Goal: Check status: Check status

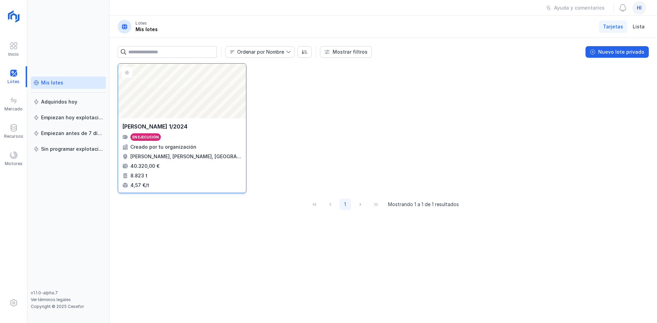
click at [223, 139] on div "En ejecución" at bounding box center [182, 137] width 120 height 8
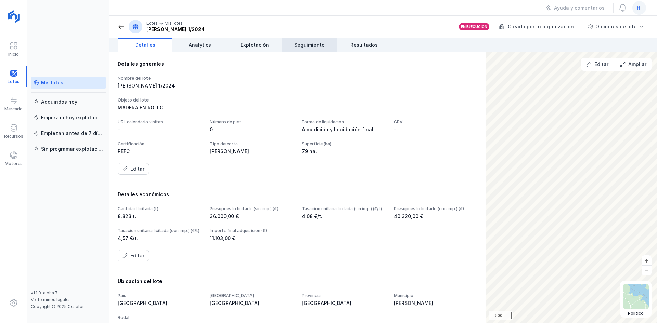
click at [319, 43] on span "Seguimiento" at bounding box center [309, 45] width 30 height 7
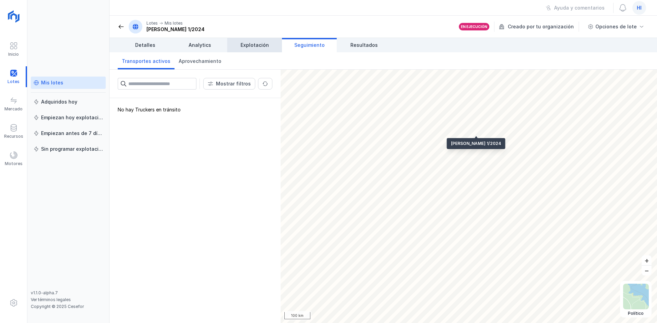
click at [266, 47] on span "Explotación" at bounding box center [254, 45] width 28 height 7
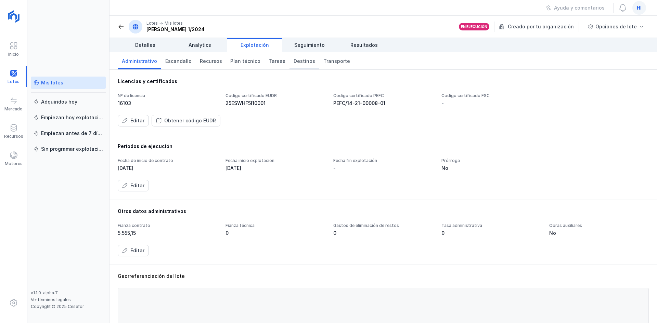
click at [294, 63] on span "Destinos" at bounding box center [304, 61] width 22 height 7
